Goal: Manage account settings

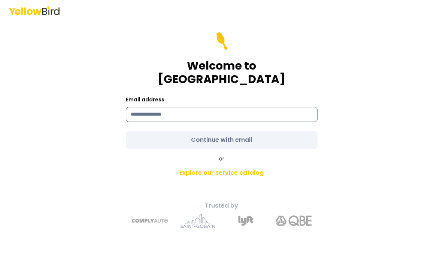
click at [186, 107] on input at bounding box center [222, 114] width 192 height 15
type input "**********"
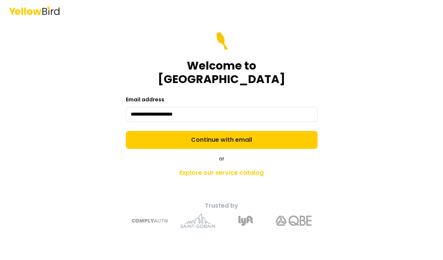
click at [213, 136] on form "**********" at bounding box center [222, 90] width 192 height 117
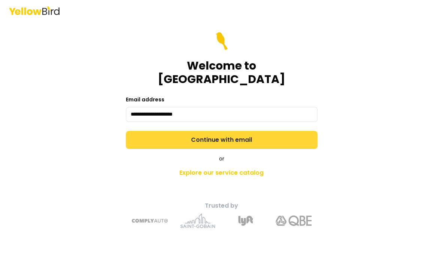
click at [244, 137] on button "Continue with email" at bounding box center [222, 140] width 192 height 18
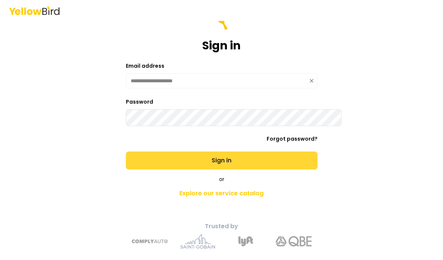
click at [257, 170] on button "Sign in" at bounding box center [222, 161] width 192 height 18
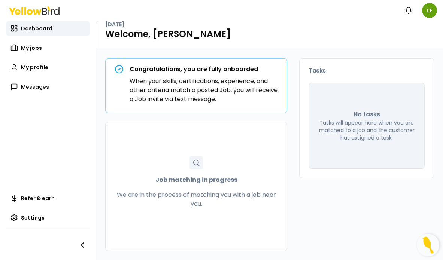
scroll to position [21, 0]
click at [45, 31] on span "Dashboard" at bounding box center [36, 28] width 31 height 7
click at [32, 32] on span "Dashboard" at bounding box center [36, 28] width 31 height 7
click at [82, 245] on icon "button" at bounding box center [82, 245] width 9 height 9
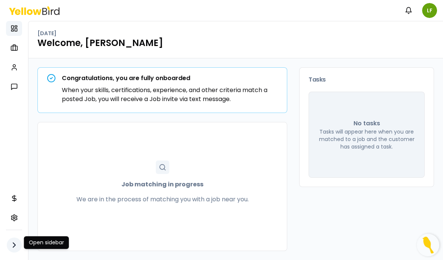
click at [13, 243] on icon "button" at bounding box center [14, 245] width 9 height 9
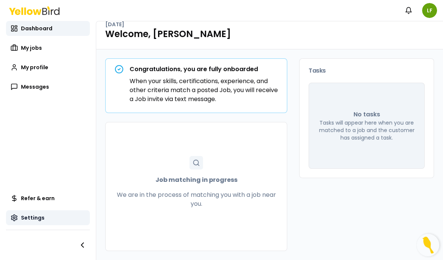
click at [38, 214] on span "Settings" at bounding box center [33, 217] width 24 height 7
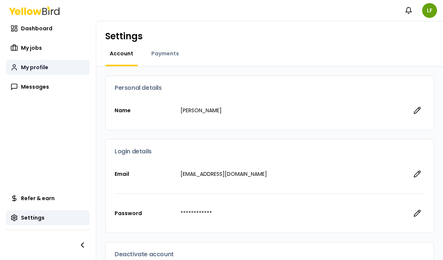
click at [33, 71] on span "My profile" at bounding box center [34, 67] width 27 height 7
